Goal: Transaction & Acquisition: Purchase product/service

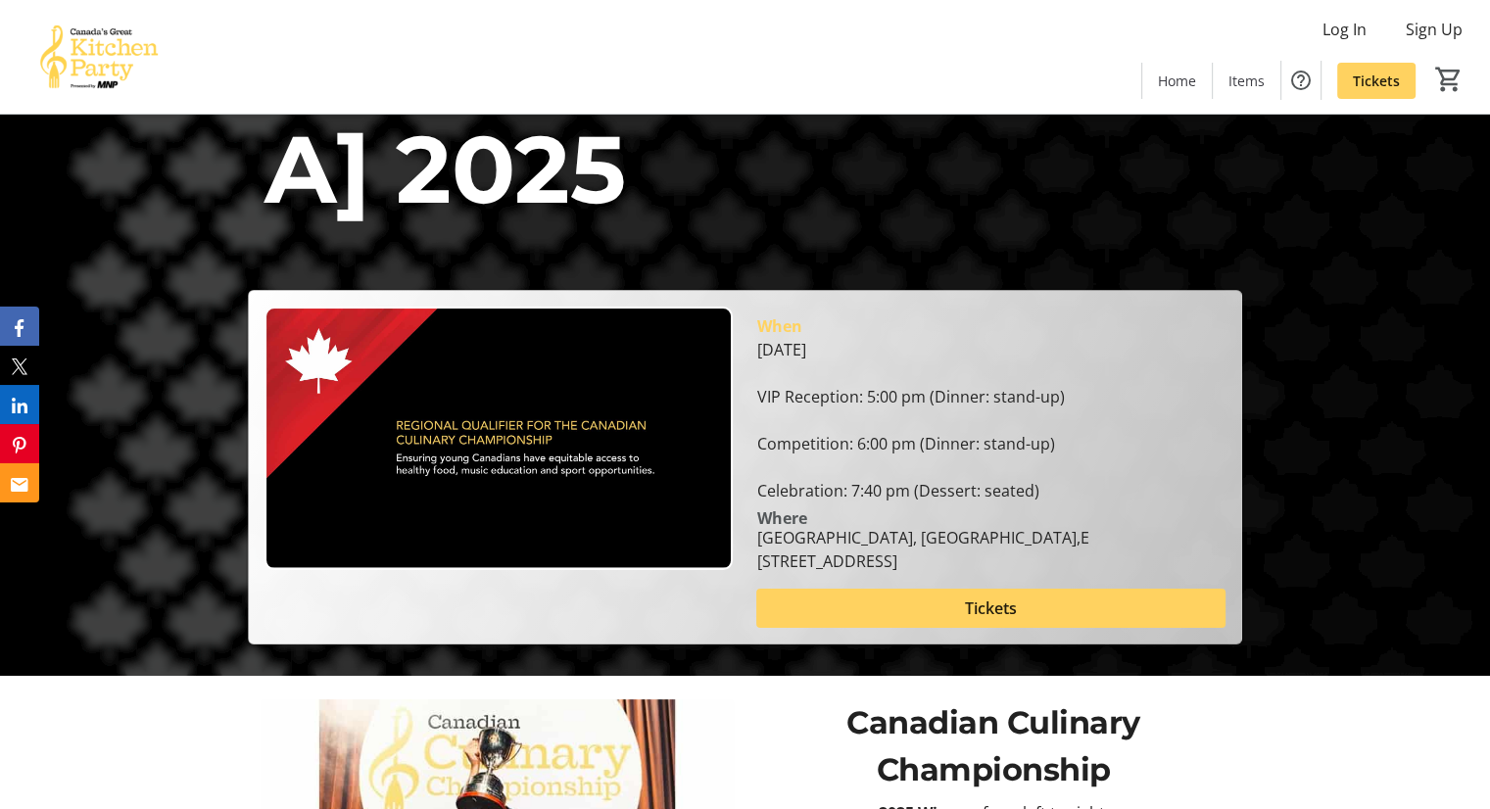
scroll to position [160, 0]
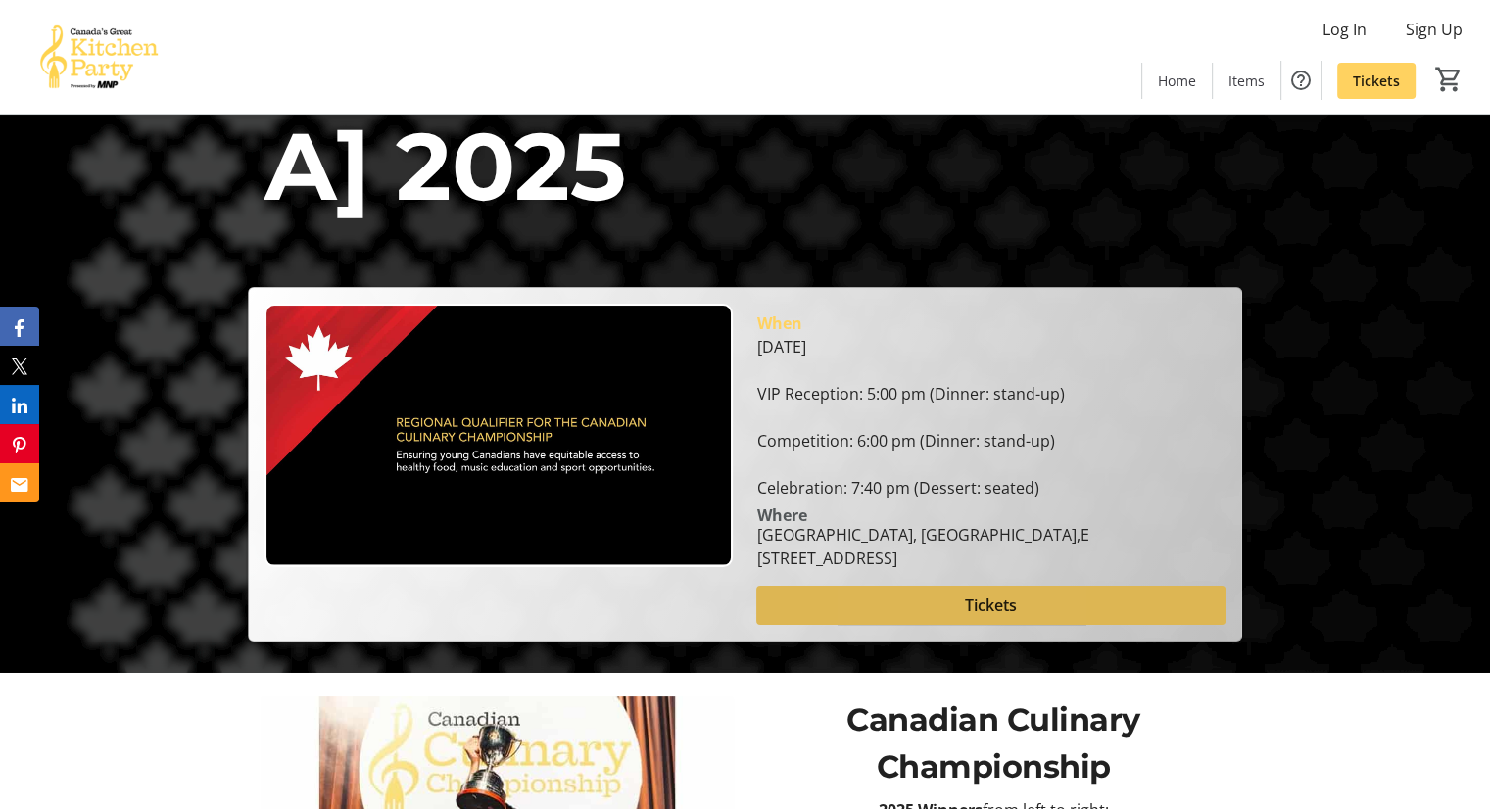
click at [907, 582] on span at bounding box center [990, 605] width 468 height 47
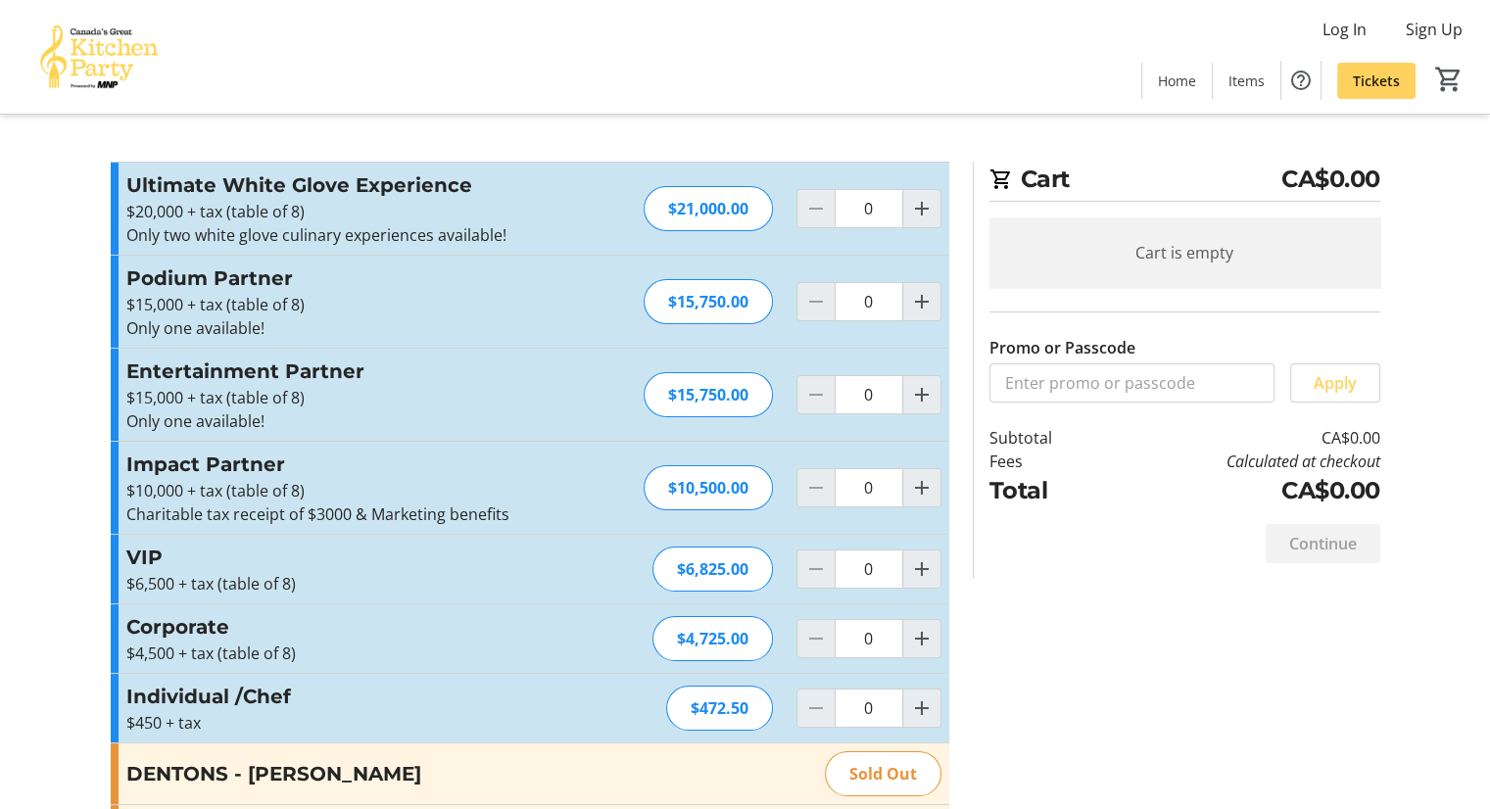
scroll to position [86, 0]
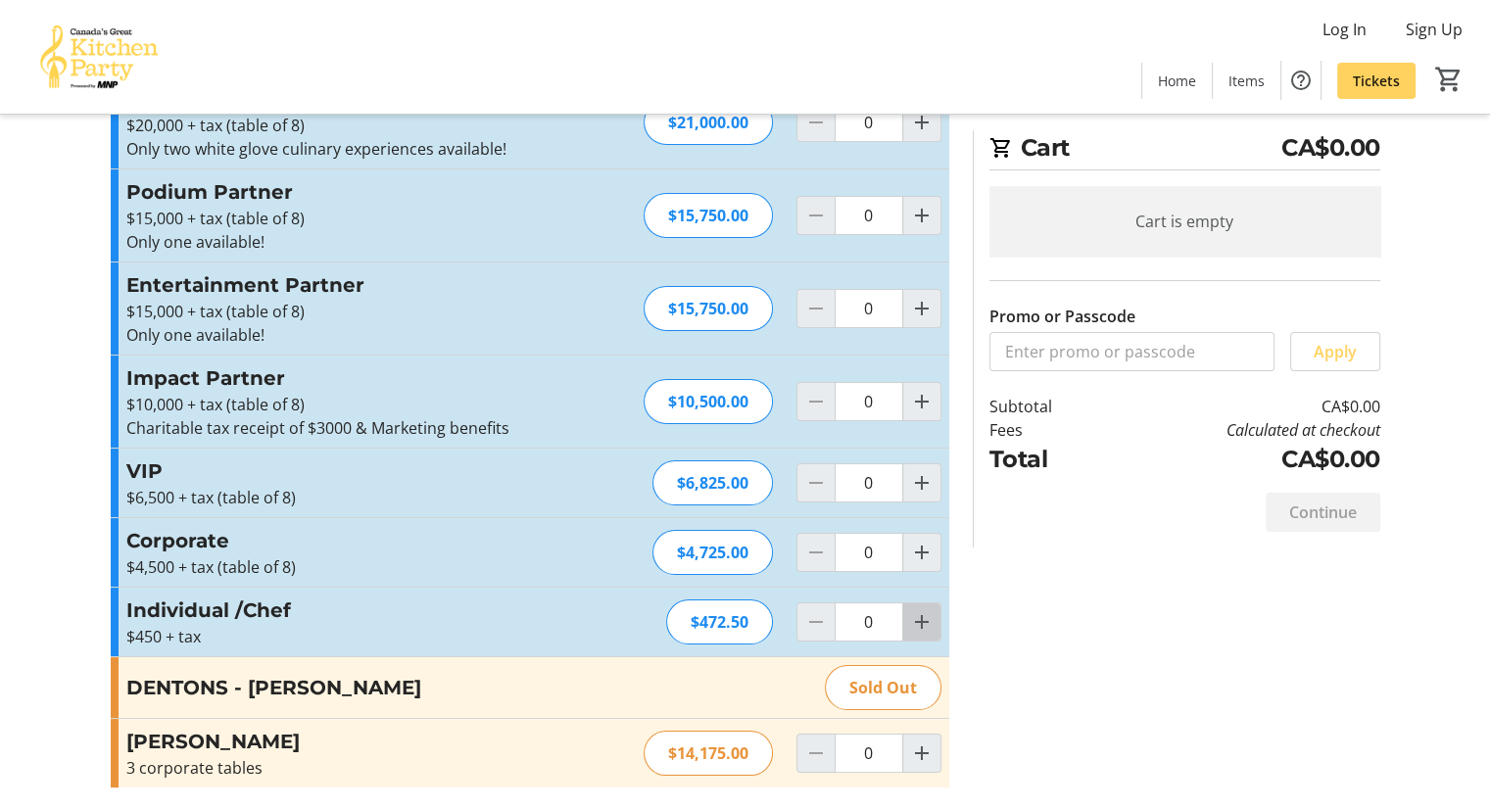
click at [915, 628] on mat-icon "Increment by one" at bounding box center [922, 622] width 24 height 24
type input "1"
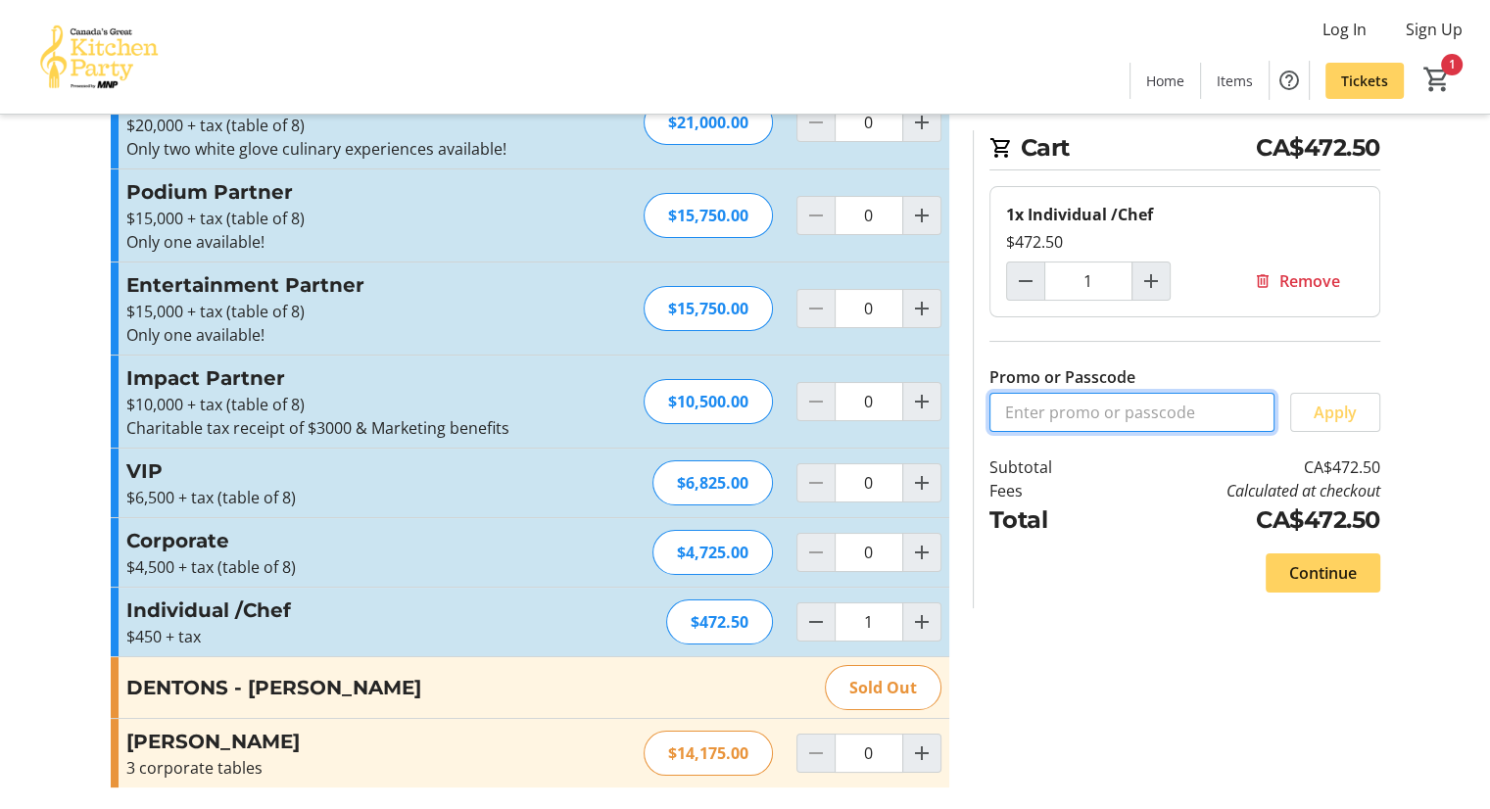
click at [1164, 428] on input "Promo or Passcode" at bounding box center [1131, 412] width 285 height 39
type input "tracy20"
click at [1331, 412] on span "Apply" at bounding box center [1335, 413] width 43 height 24
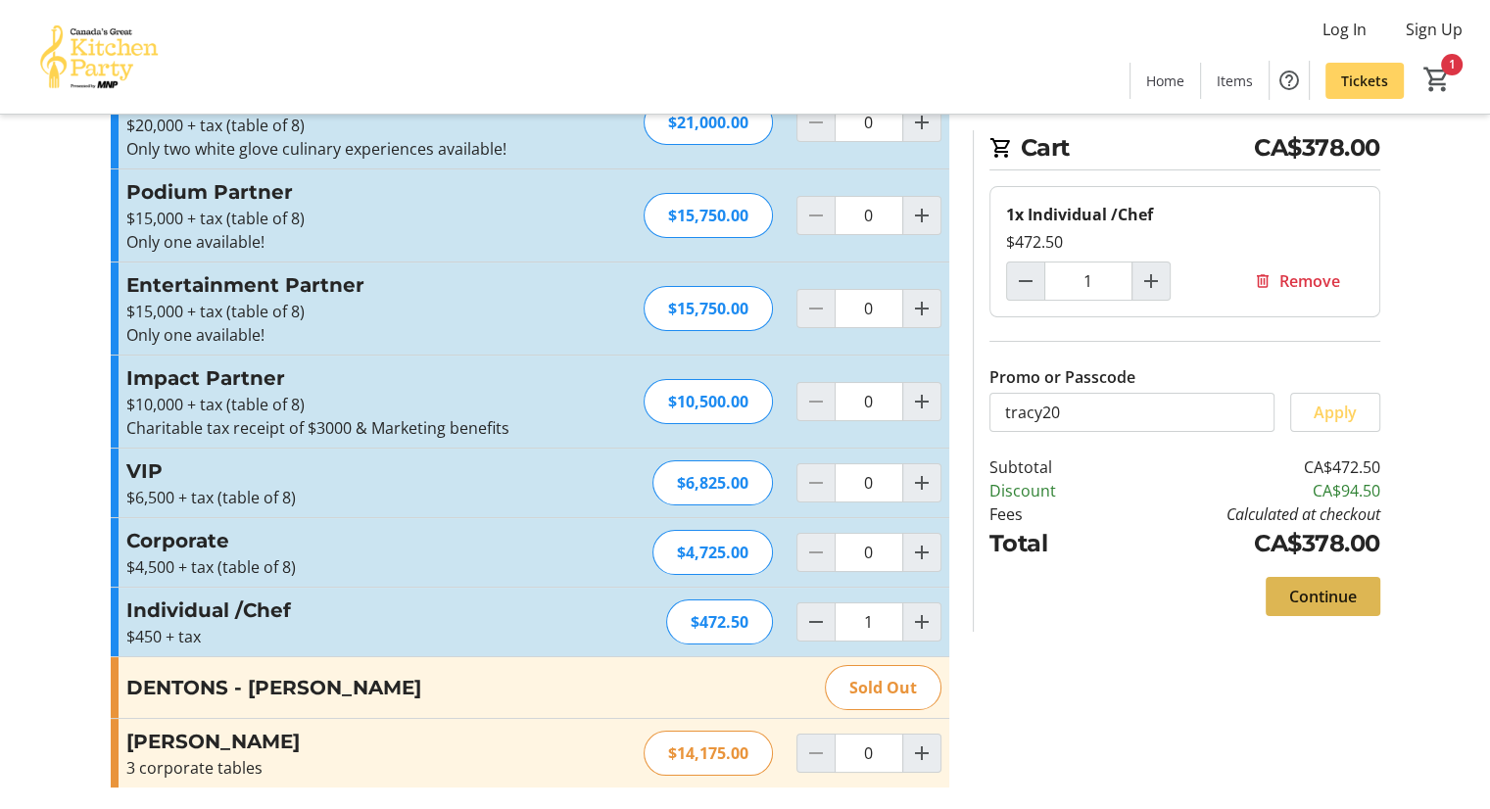
click at [1289, 603] on span "Continue" at bounding box center [1323, 597] width 68 height 24
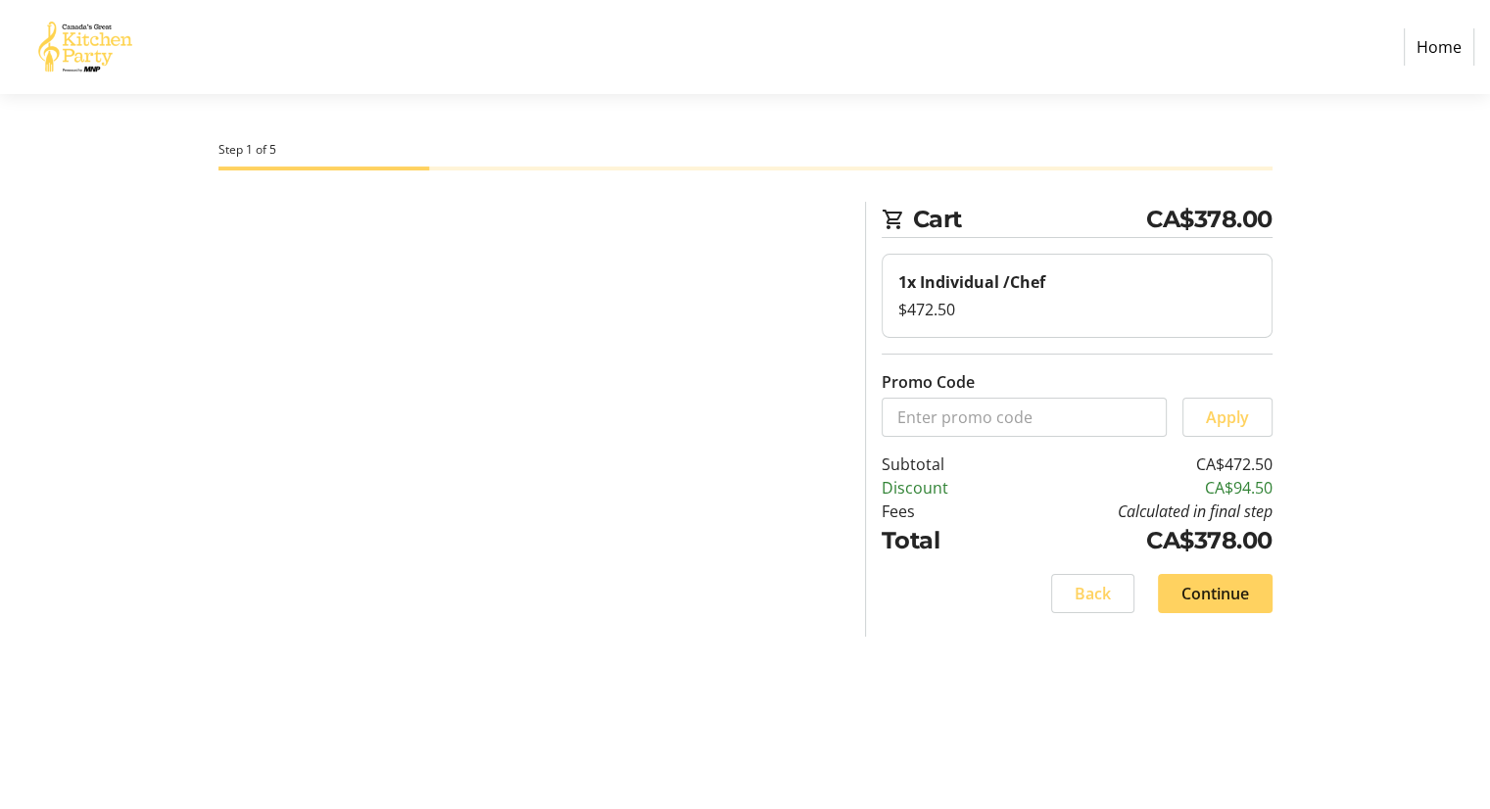
select select "CA"
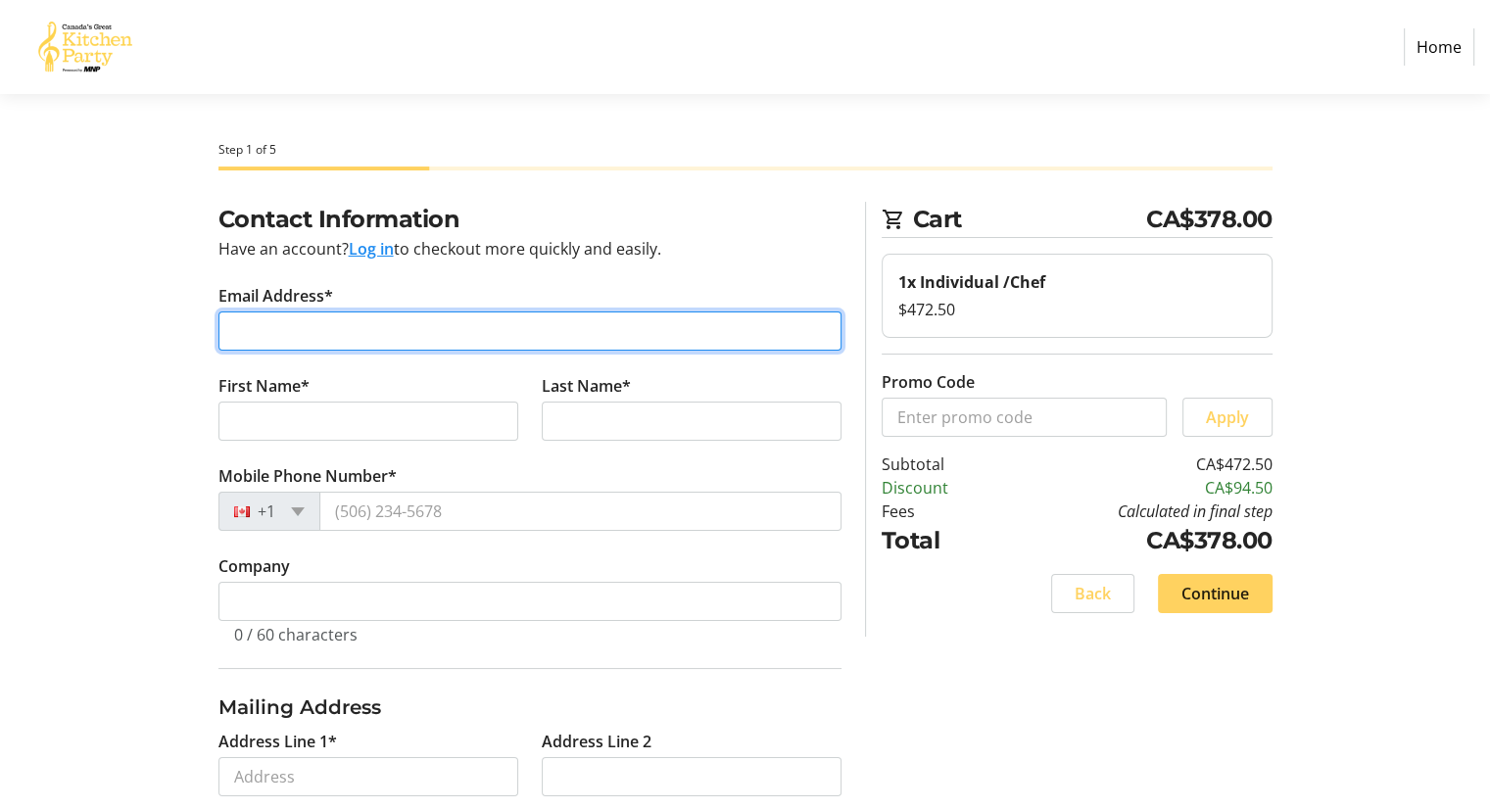
click at [392, 340] on input "Email Address*" at bounding box center [529, 330] width 623 height 39
type input "[EMAIL_ADDRESS][DOMAIN_NAME]"
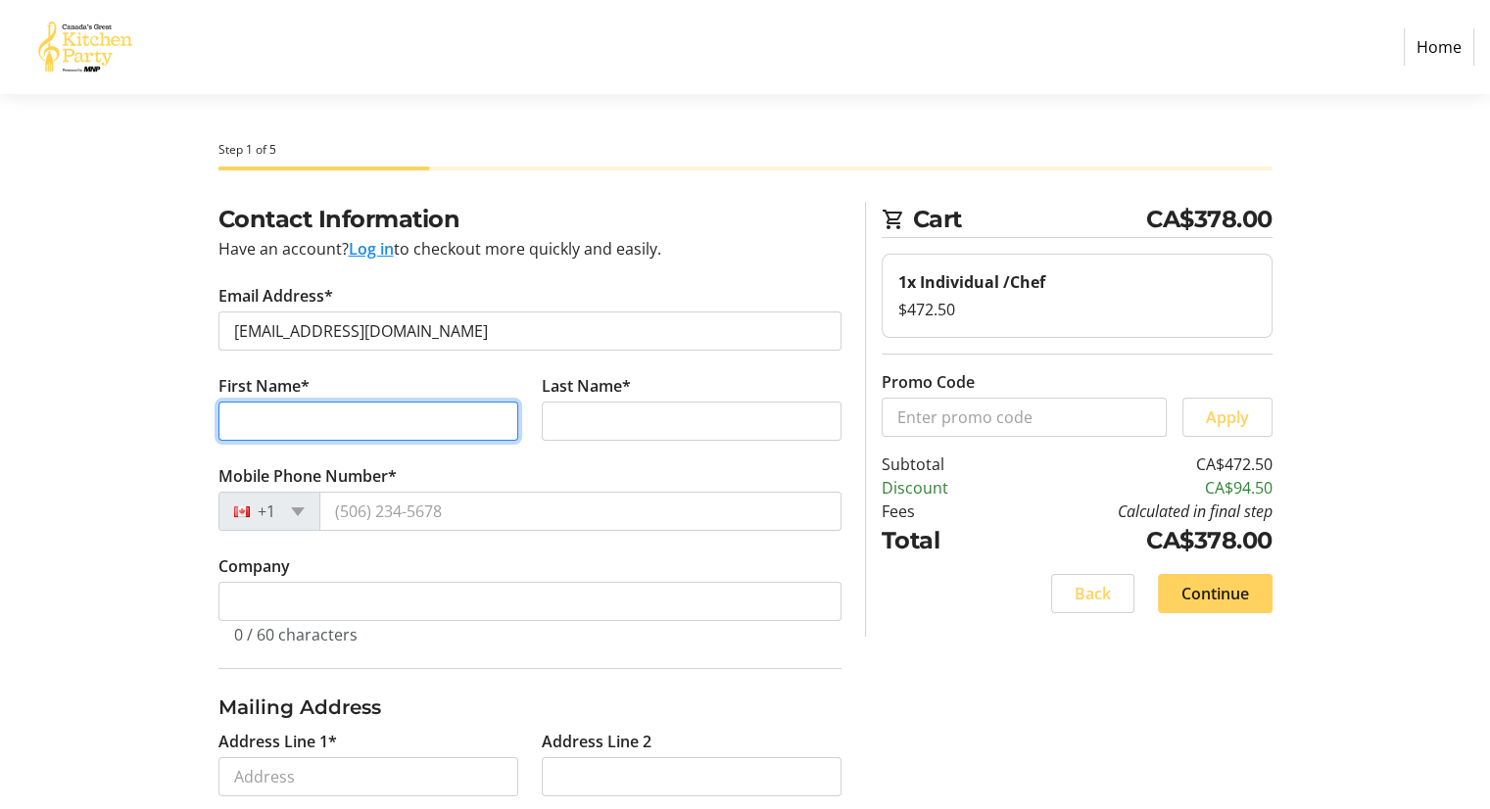
click at [368, 422] on input "First Name*" at bounding box center [368, 421] width 300 height 39
type input "[PERSON_NAME]"
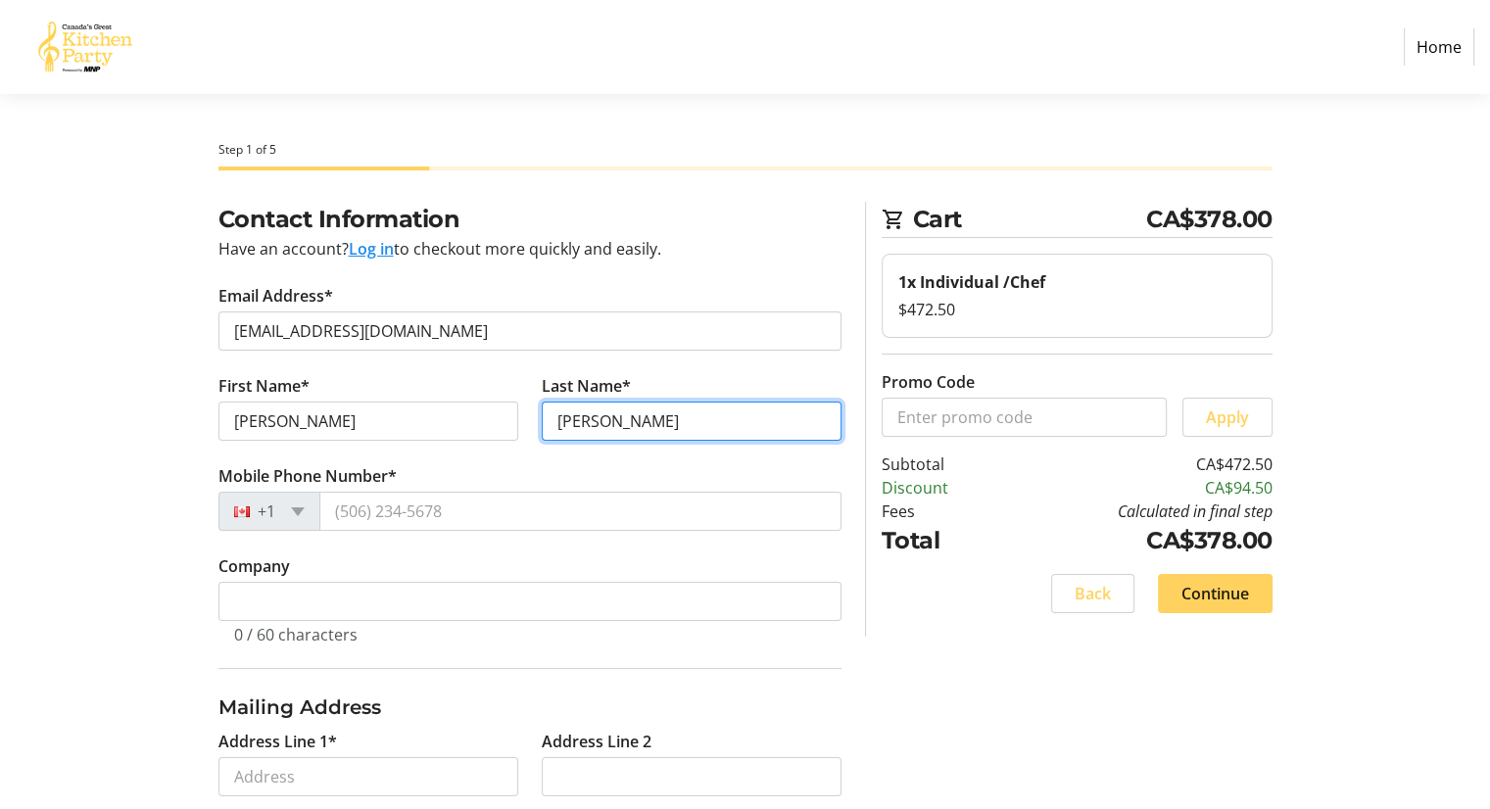
type input "[PERSON_NAME]"
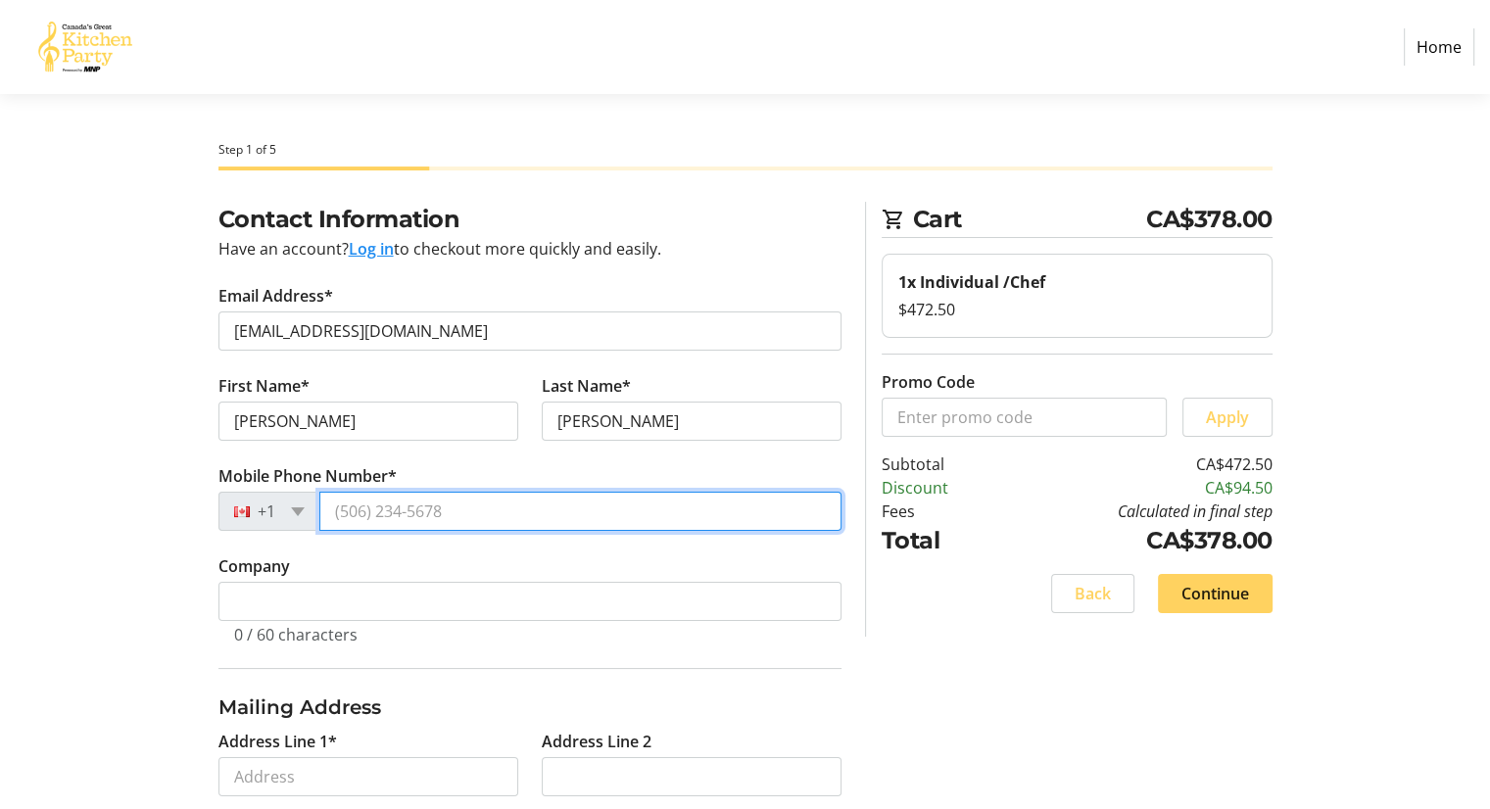
click at [462, 518] on input "Mobile Phone Number*" at bounding box center [580, 511] width 522 height 39
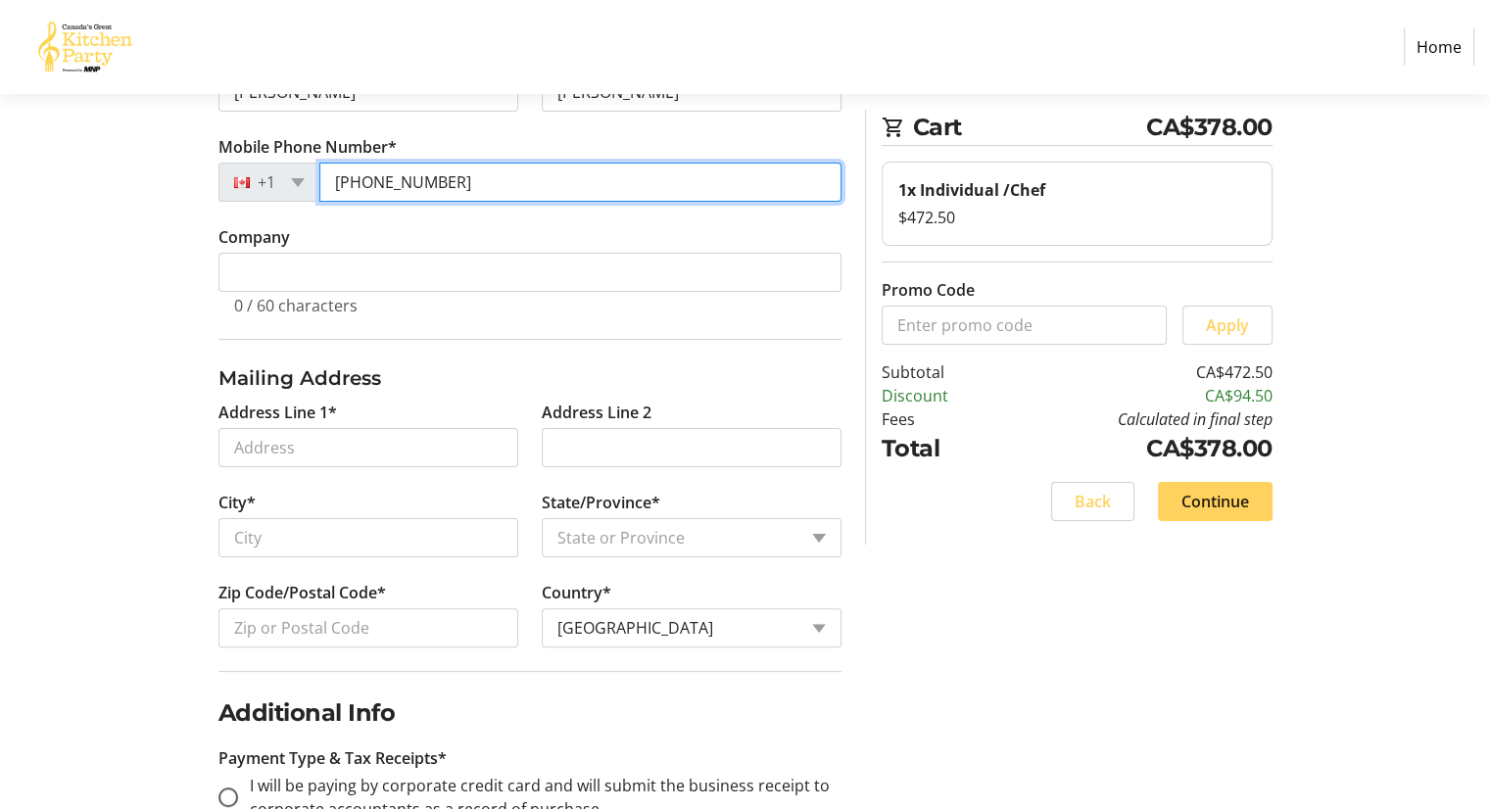
scroll to position [319, 0]
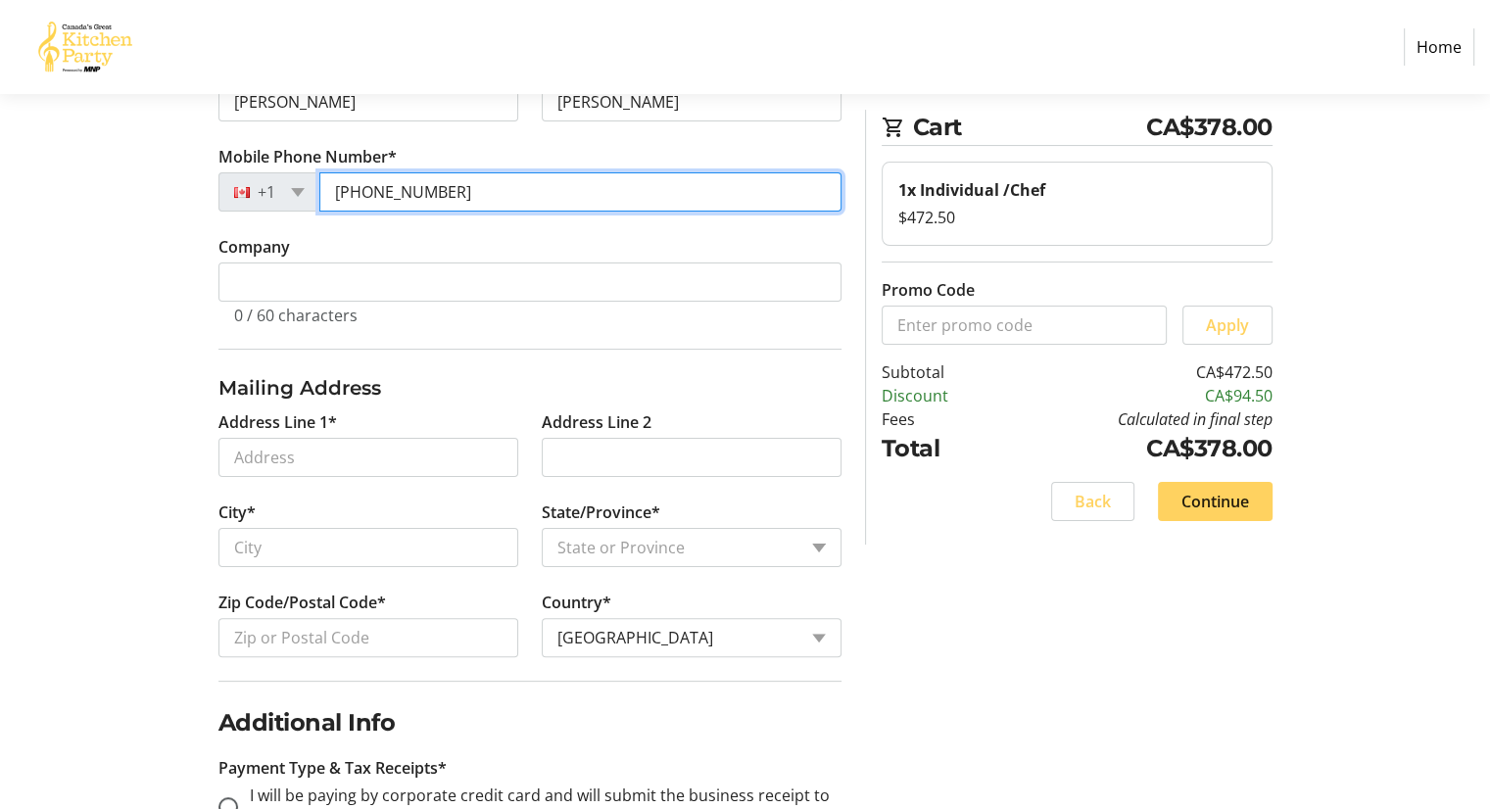
type input "[PHONE_NUMBER]"
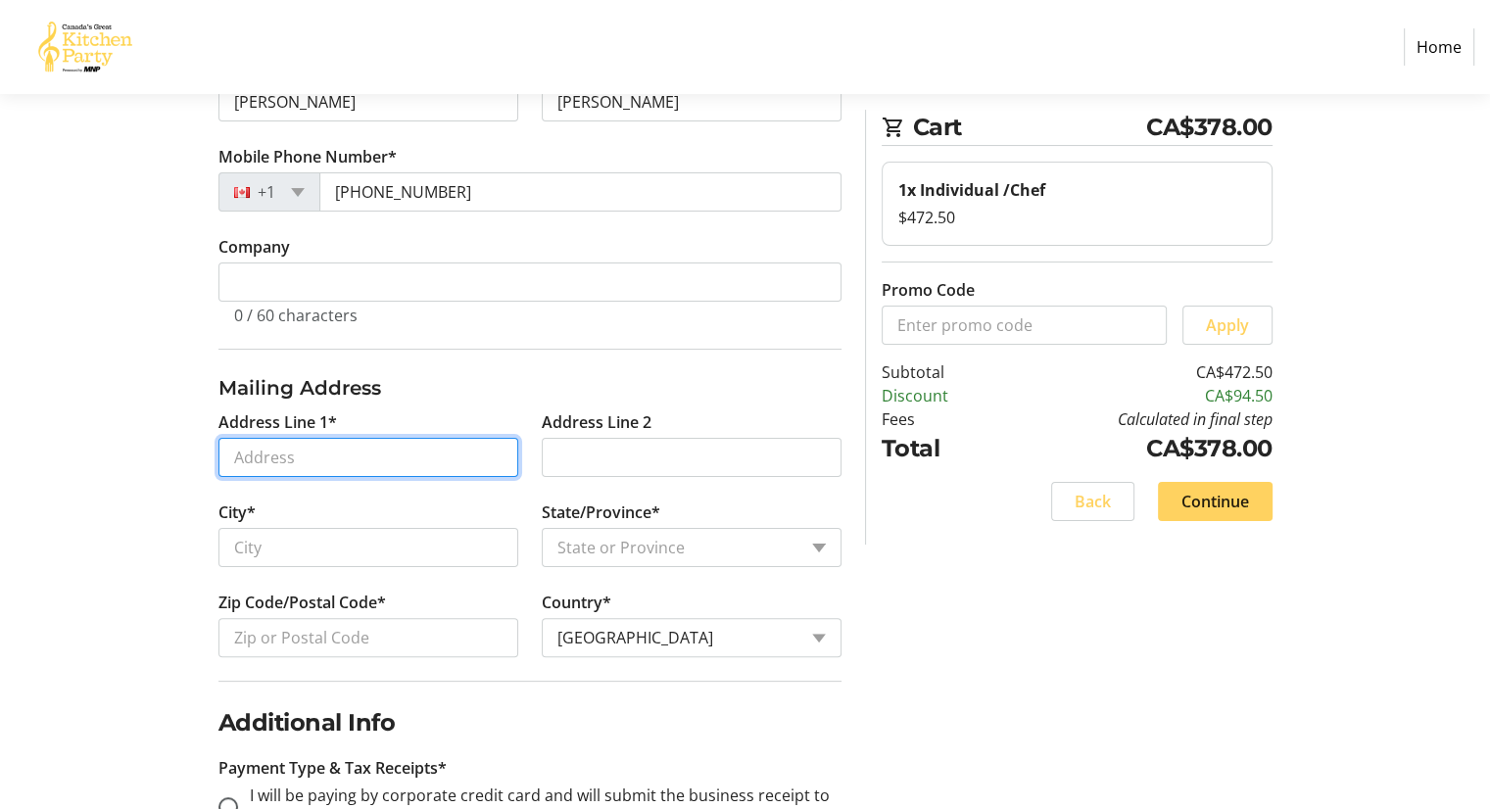
click at [387, 459] on input "Address Line 1*" at bounding box center [368, 457] width 300 height 39
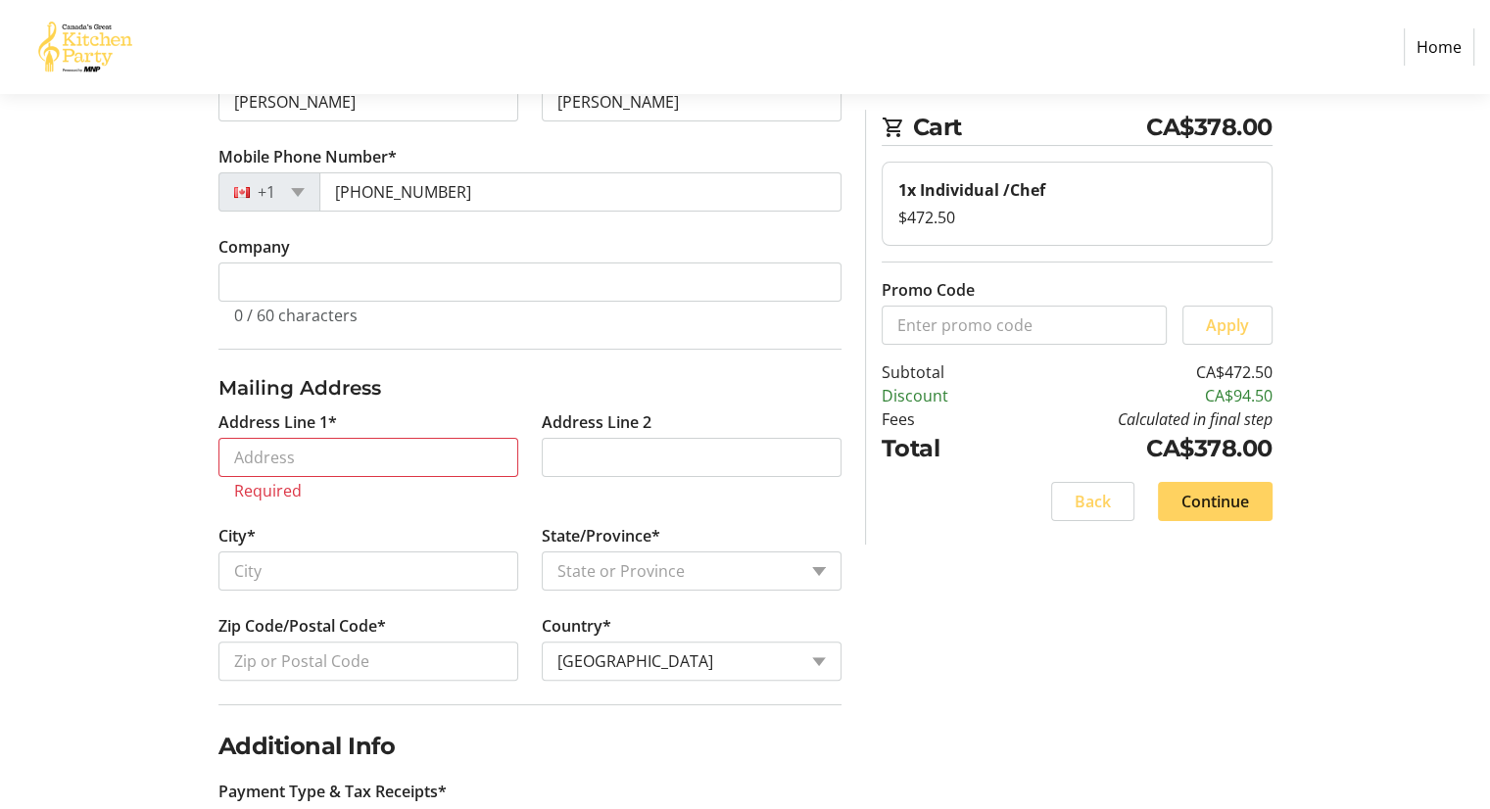
click at [145, 416] on div "Contact Information Have an account? Log in to checkout more quickly and easily…" at bounding box center [745, 714] width 1293 height 1665
